Goal: Browse casually

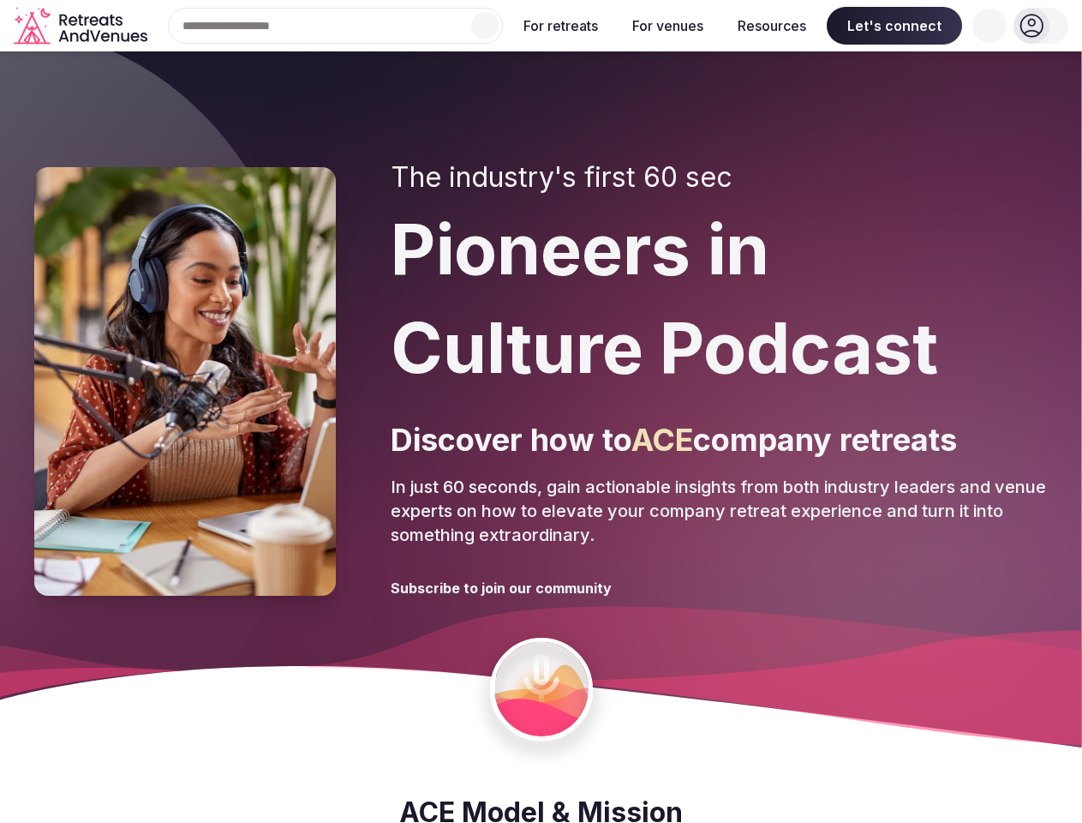
click at [541, 411] on div "The industry's first 60 sec Pioneers in Culture Podcast Discover how to ACE com…" at bounding box center [719, 381] width 657 height 440
click at [336, 26] on div "Search Popular Destinations [GEOGRAPHIC_DATA], [GEOGRAPHIC_DATA] [GEOGRAPHIC_DA…" at bounding box center [328, 26] width 349 height 36
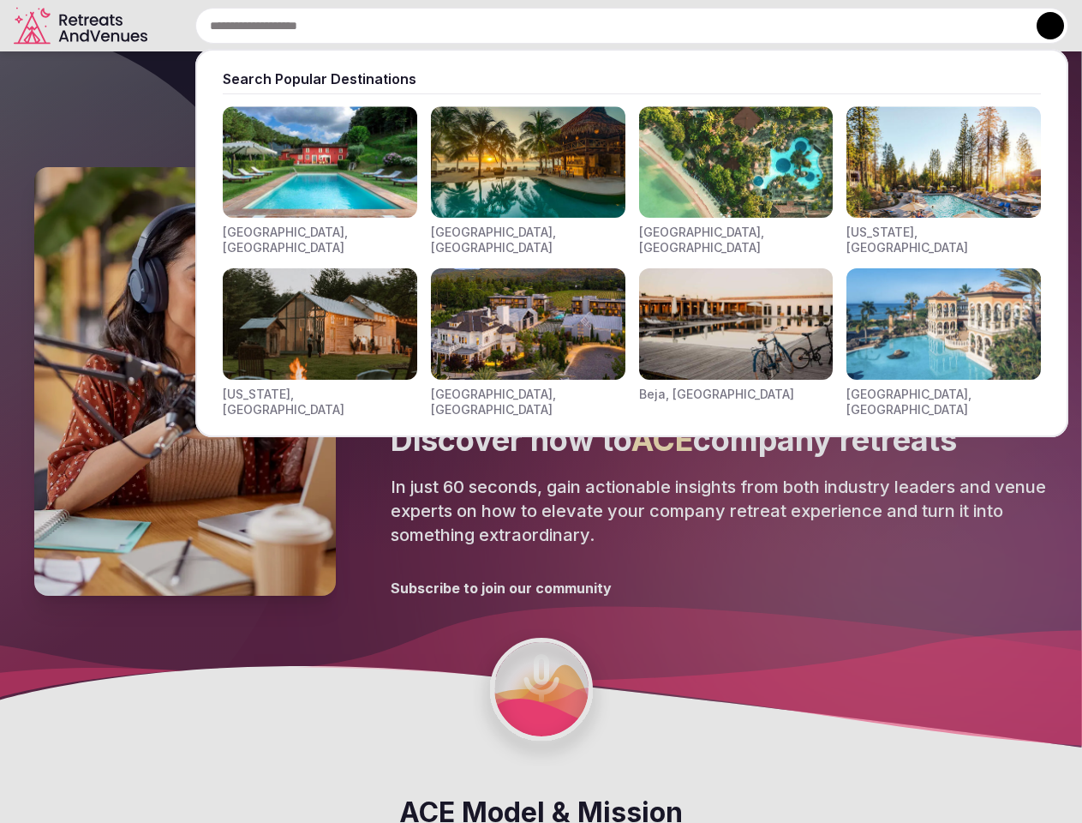
click at [485, 26] on input "text" at bounding box center [631, 26] width 873 height 36
click at [561, 26] on input "text" at bounding box center [631, 26] width 873 height 36
click at [667, 26] on input "text" at bounding box center [631, 26] width 873 height 36
click at [772, 26] on input "text" at bounding box center [631, 26] width 873 height 36
click at [894, 26] on input "text" at bounding box center [631, 26] width 873 height 36
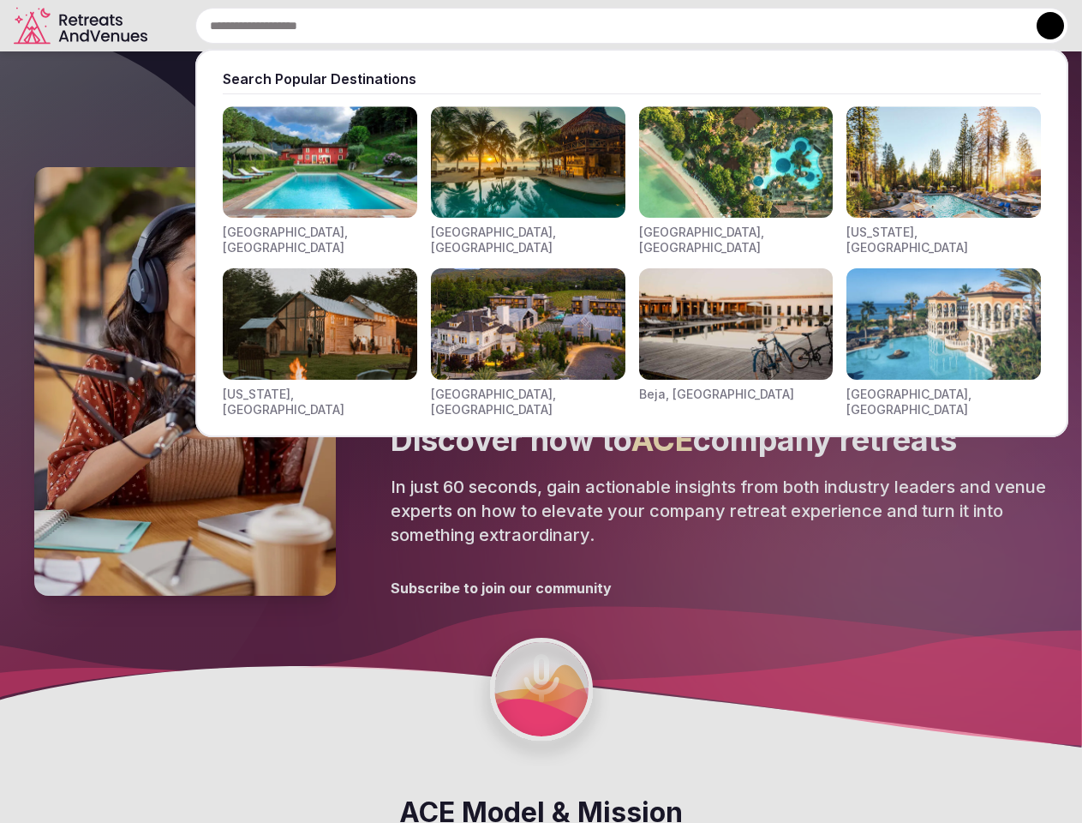
click at [990, 26] on input "text" at bounding box center [631, 26] width 873 height 36
click at [1041, 26] on button at bounding box center [1050, 25] width 27 height 27
